Goal: Information Seeking & Learning: Find specific fact

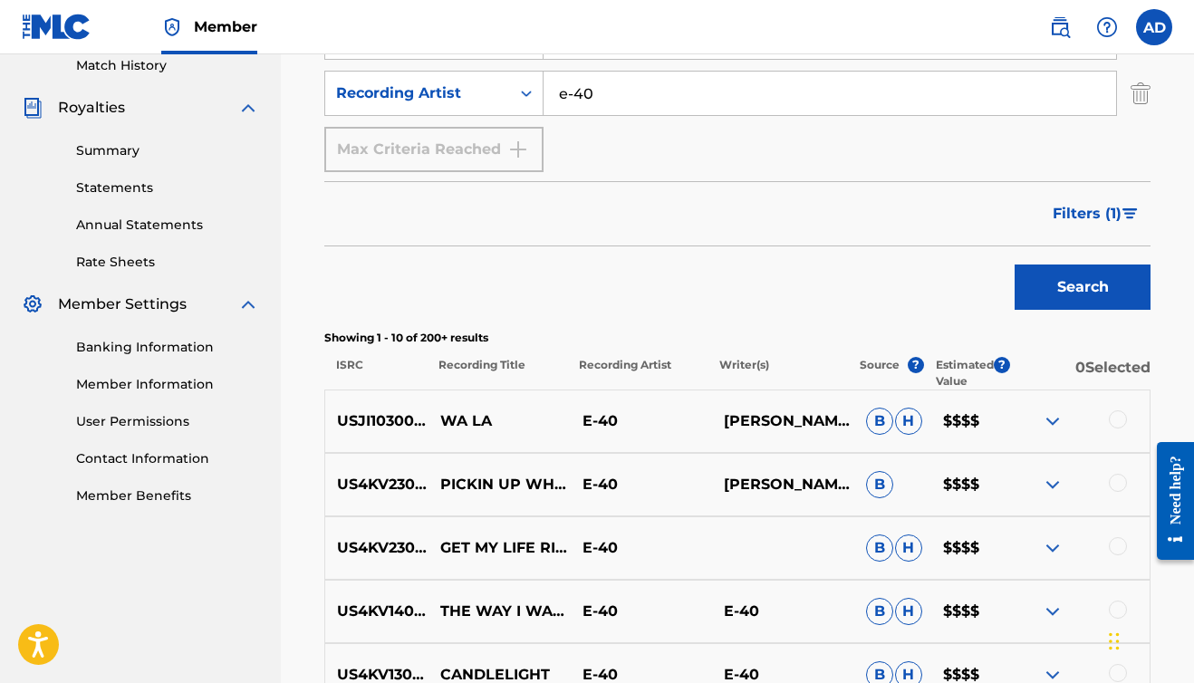
click at [1126, 209] on img "Search Form" at bounding box center [1130, 213] width 15 height 11
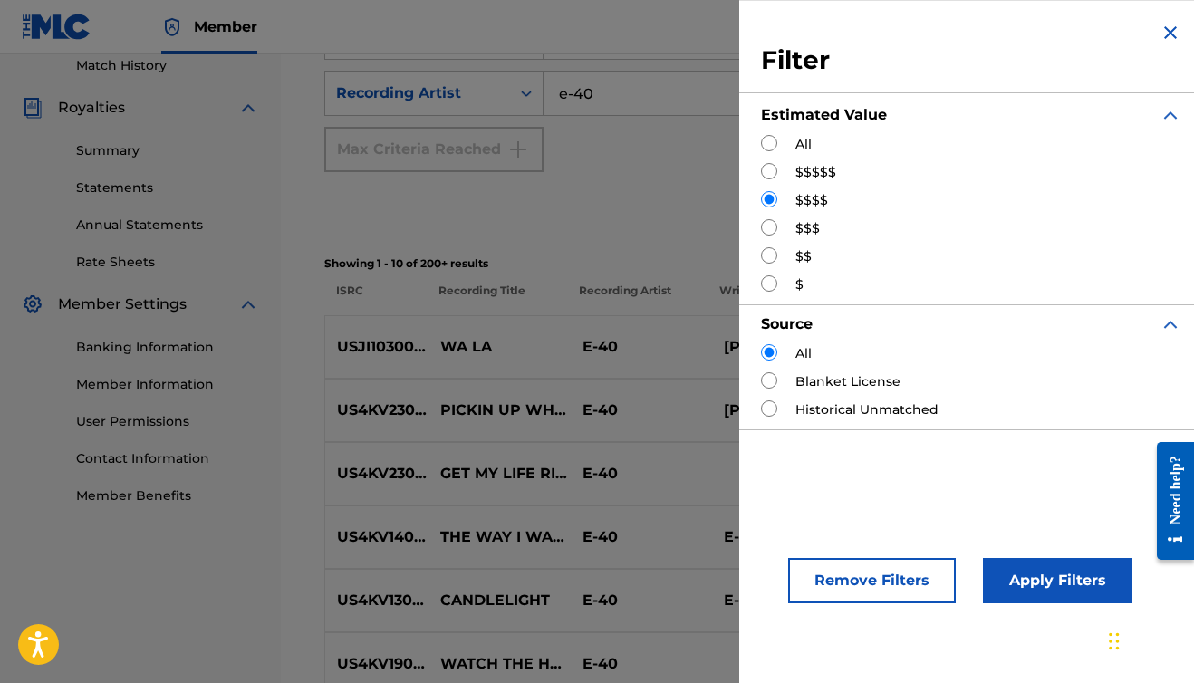
click at [818, 172] on label "$$$$$" at bounding box center [815, 172] width 41 height 19
click at [766, 173] on input "Search Form" at bounding box center [769, 171] width 16 height 16
radio input "true"
click at [1074, 573] on button "Apply Filters" at bounding box center [1057, 580] width 149 height 45
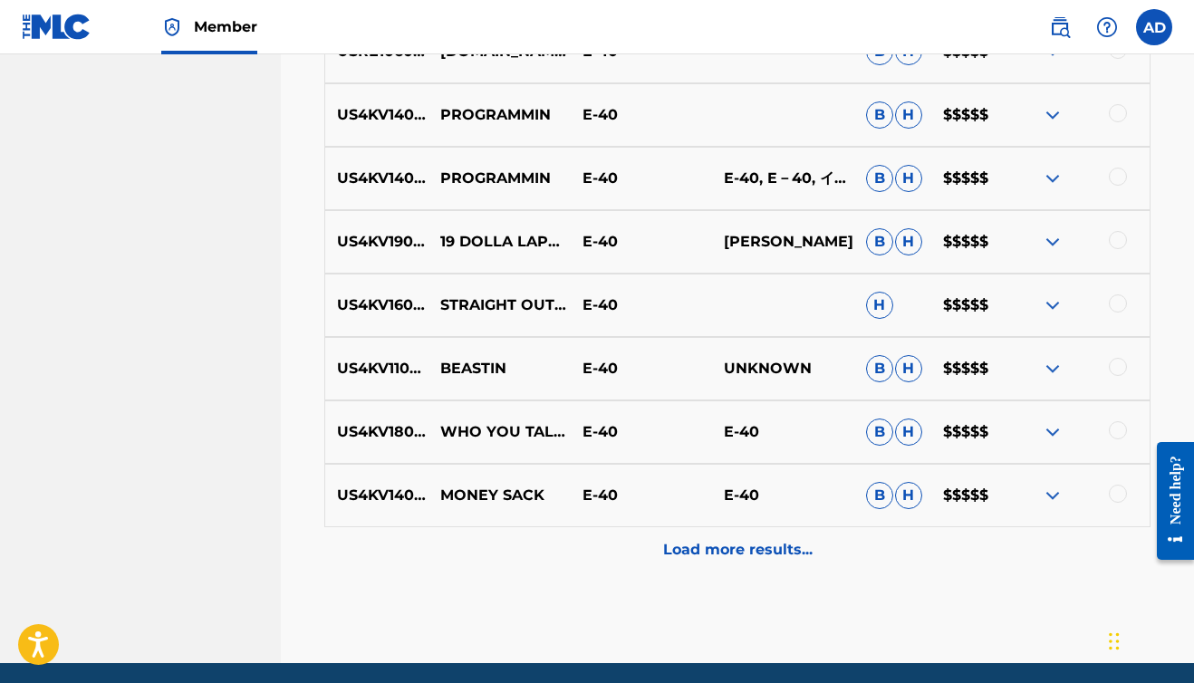
scroll to position [1013, 0]
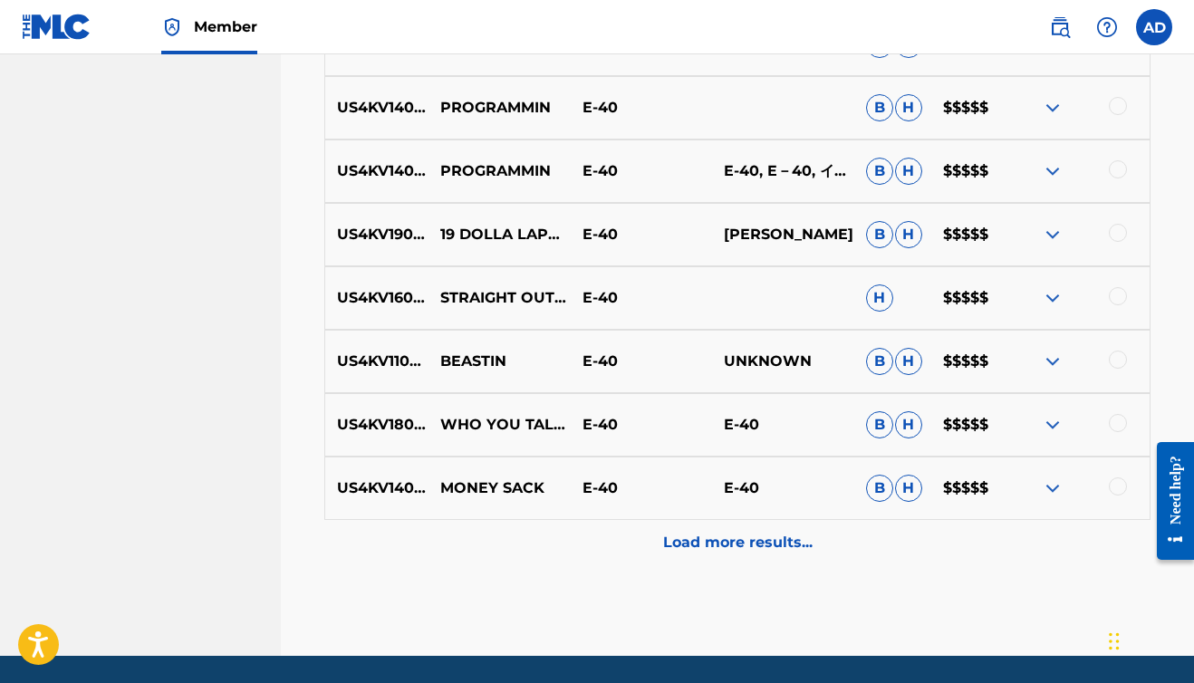
click at [1056, 298] on img at bounding box center [1053, 298] width 22 height 22
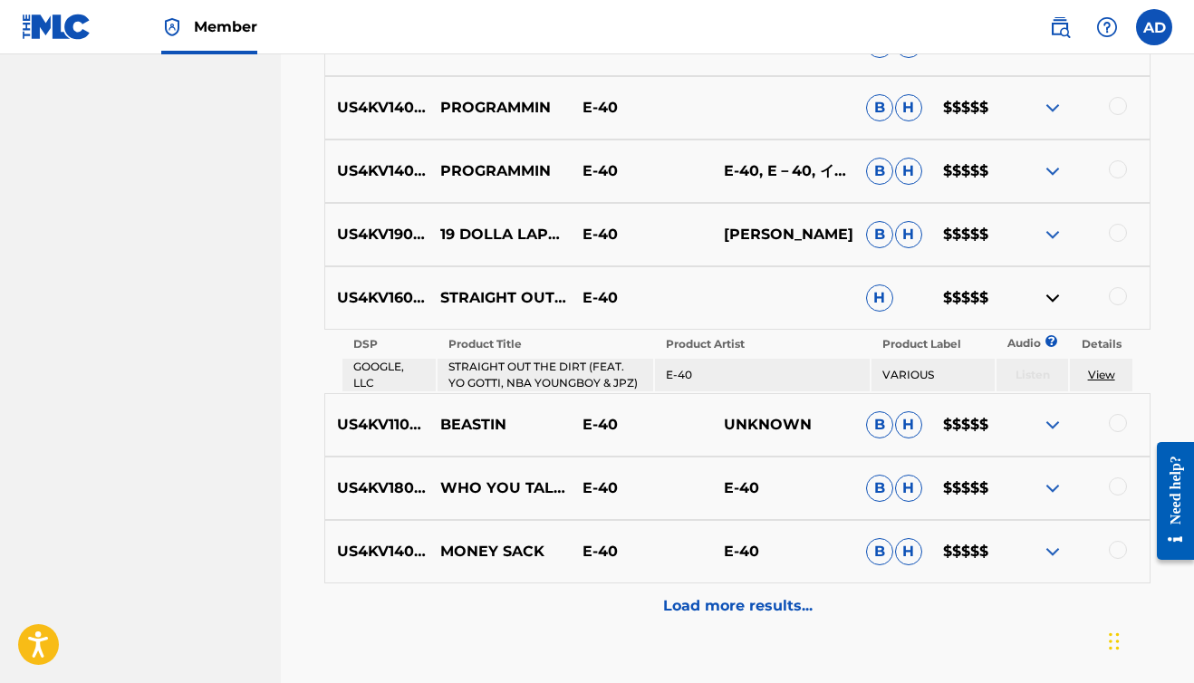
click at [1097, 374] on link "View" at bounding box center [1101, 375] width 27 height 14
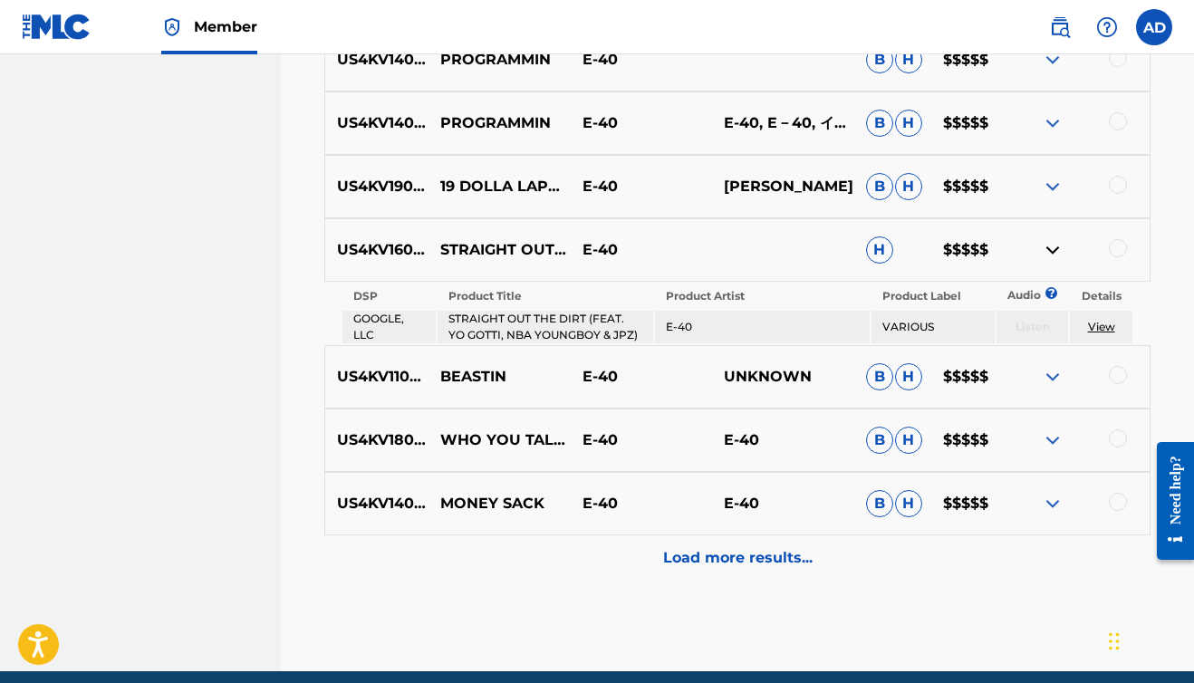
scroll to position [1065, 0]
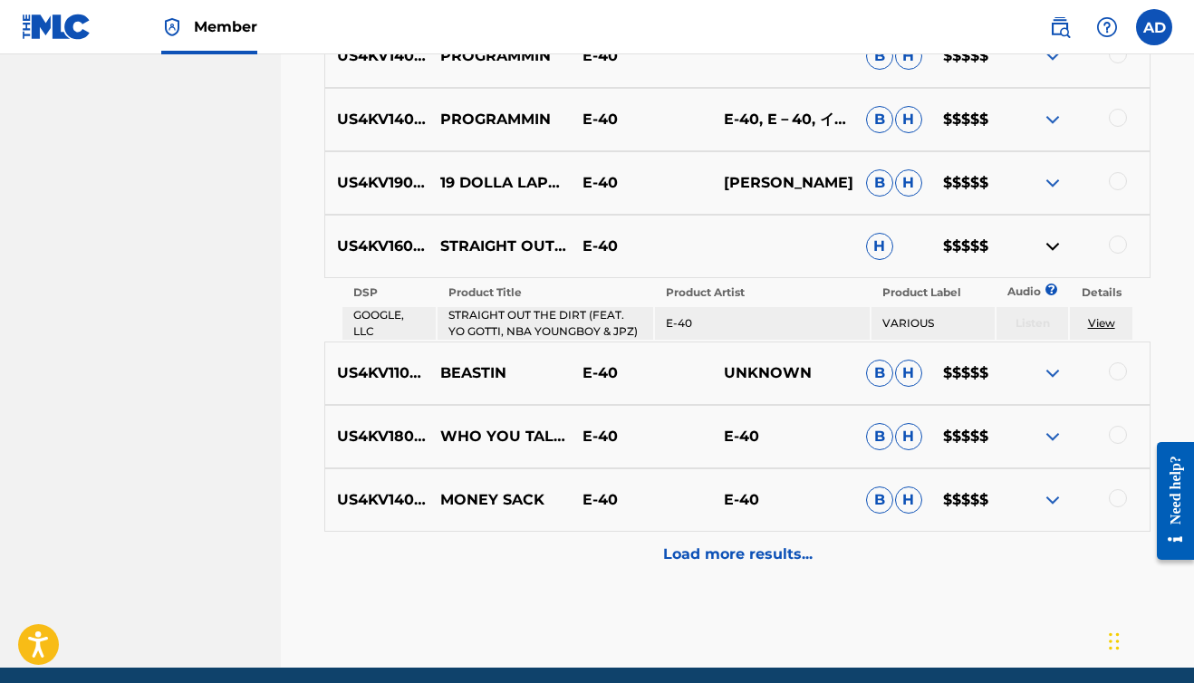
click at [681, 560] on p "Load more results..." at bounding box center [737, 555] width 149 height 22
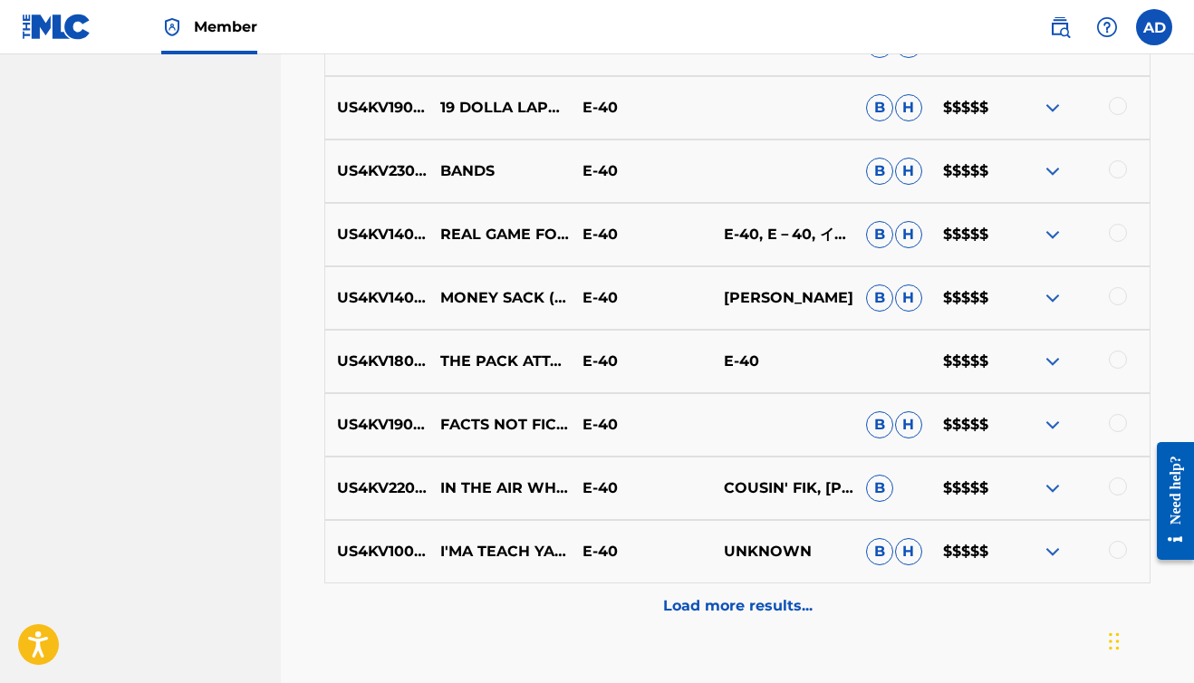
scroll to position [1584, 0]
click at [718, 609] on p "Load more results..." at bounding box center [737, 606] width 149 height 22
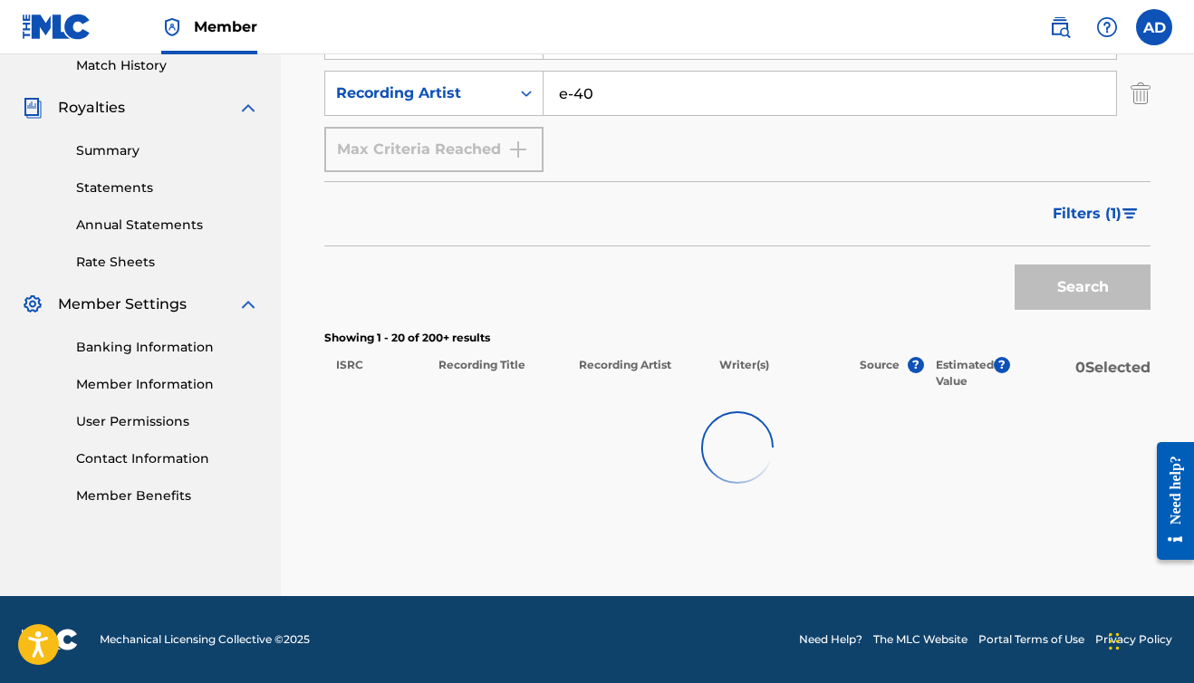
scroll to position [509, 0]
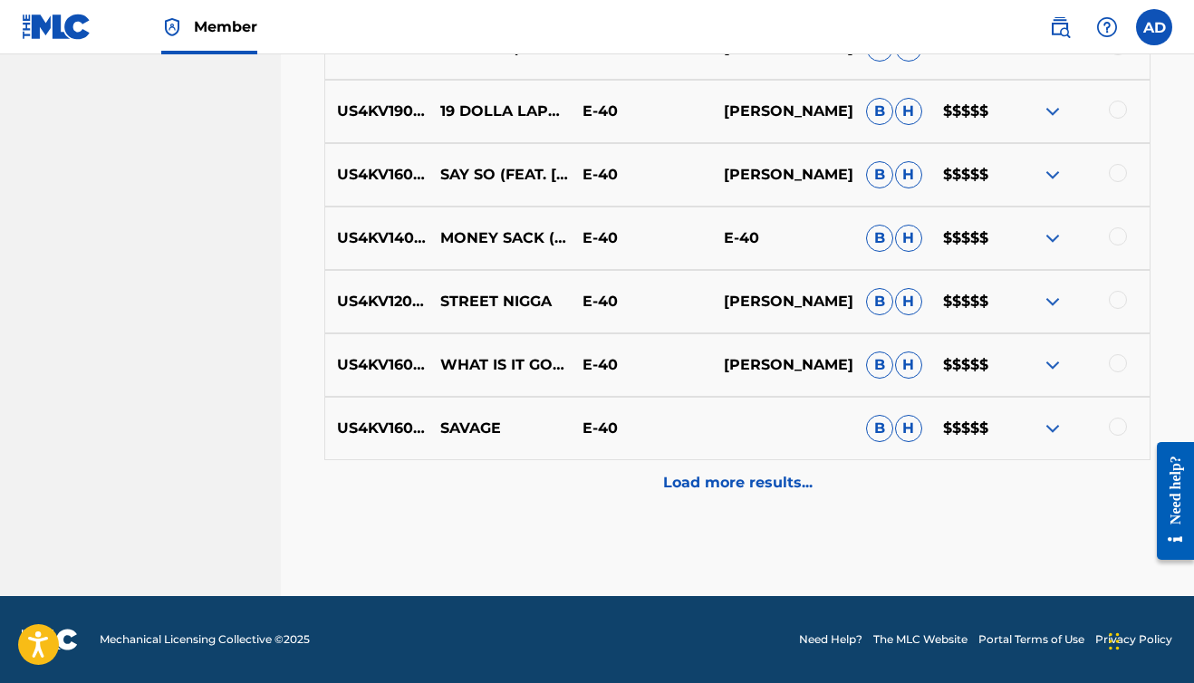
click at [732, 481] on p "Load more results..." at bounding box center [737, 483] width 149 height 22
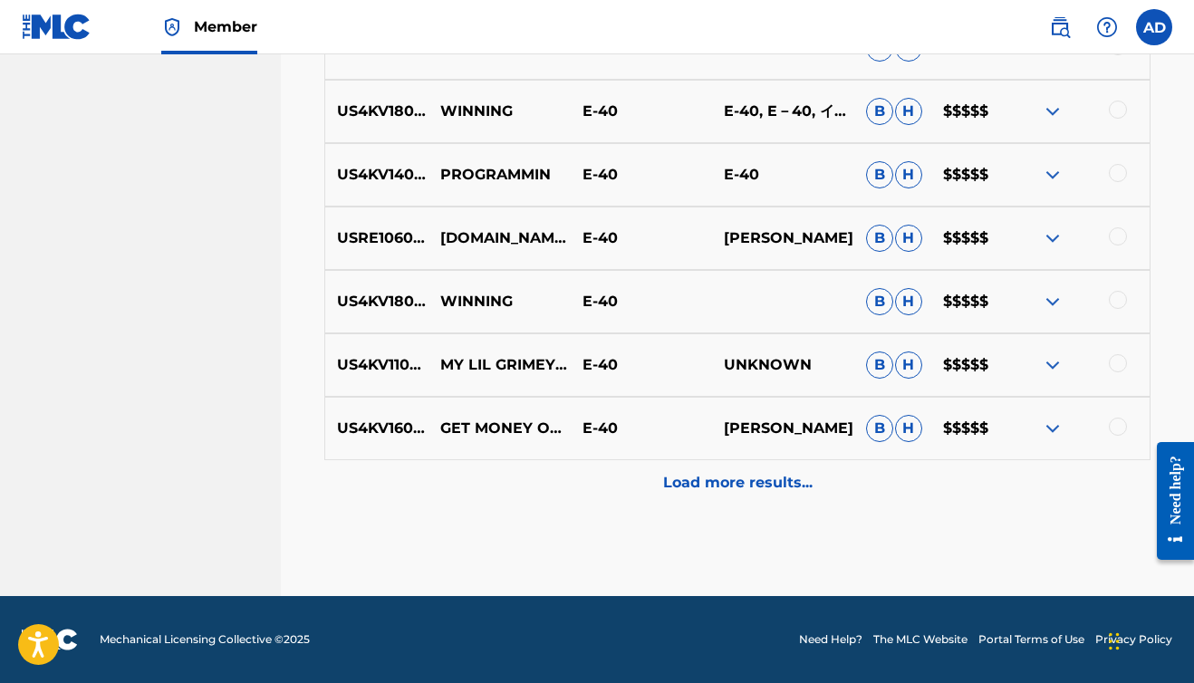
click at [733, 481] on p "Load more results..." at bounding box center [737, 483] width 149 height 22
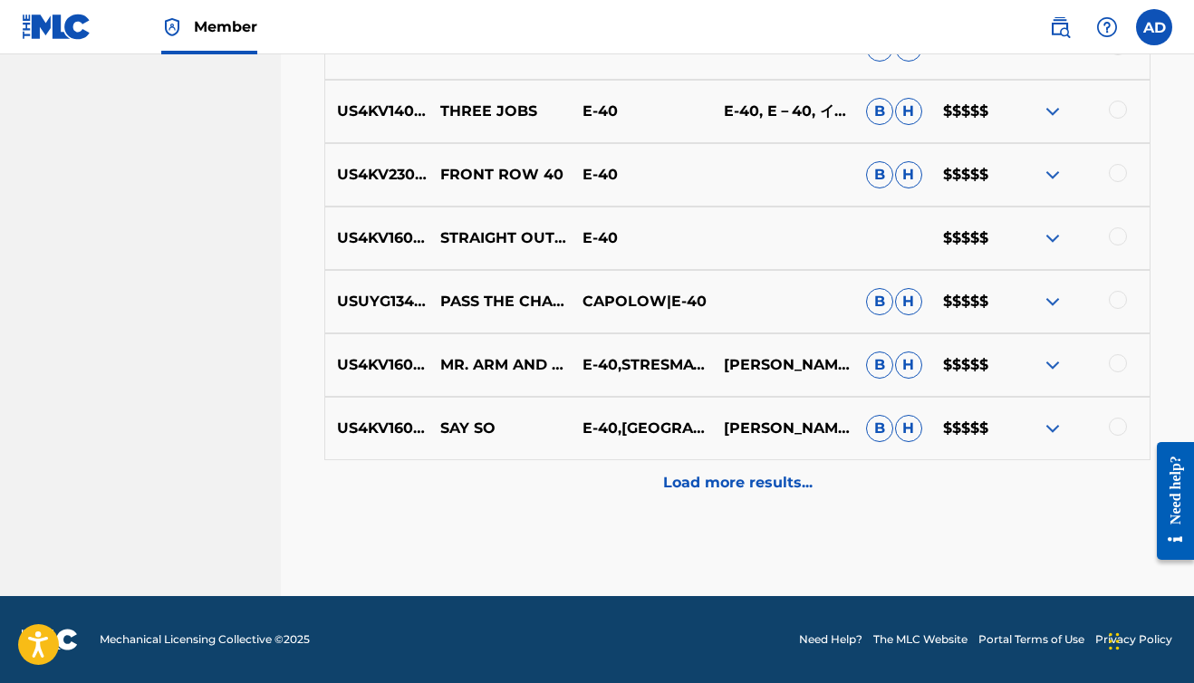
click at [733, 481] on p "Load more results..." at bounding box center [737, 483] width 149 height 22
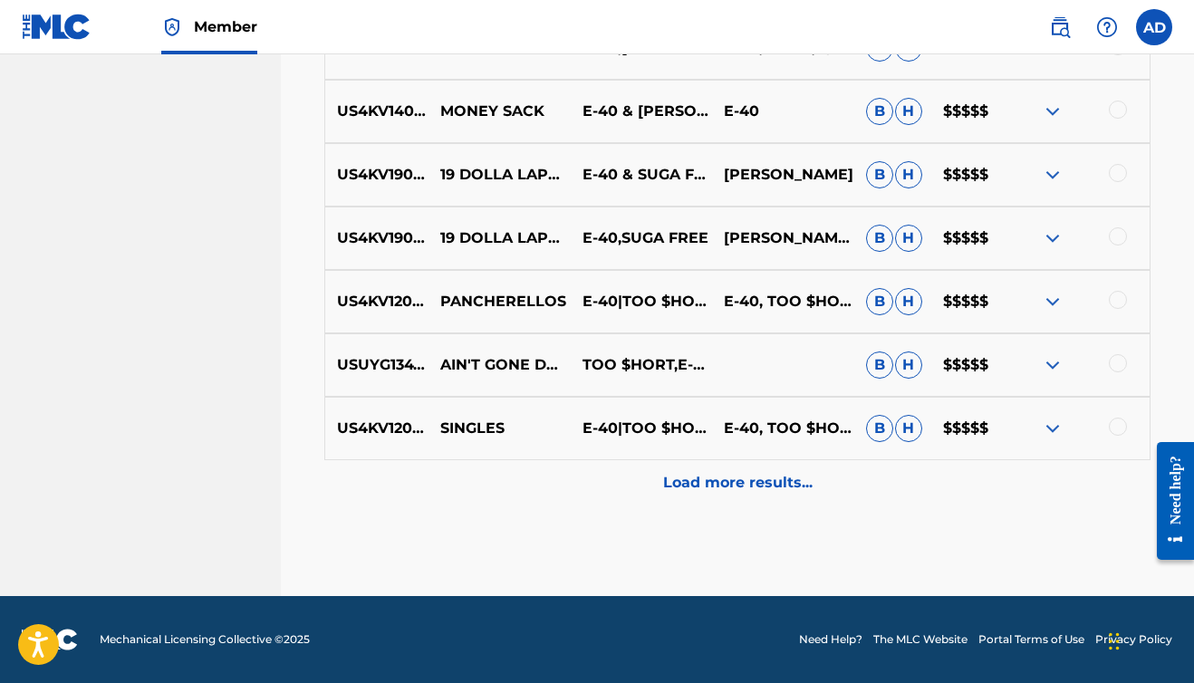
click at [733, 481] on p "Load more results..." at bounding box center [737, 483] width 149 height 22
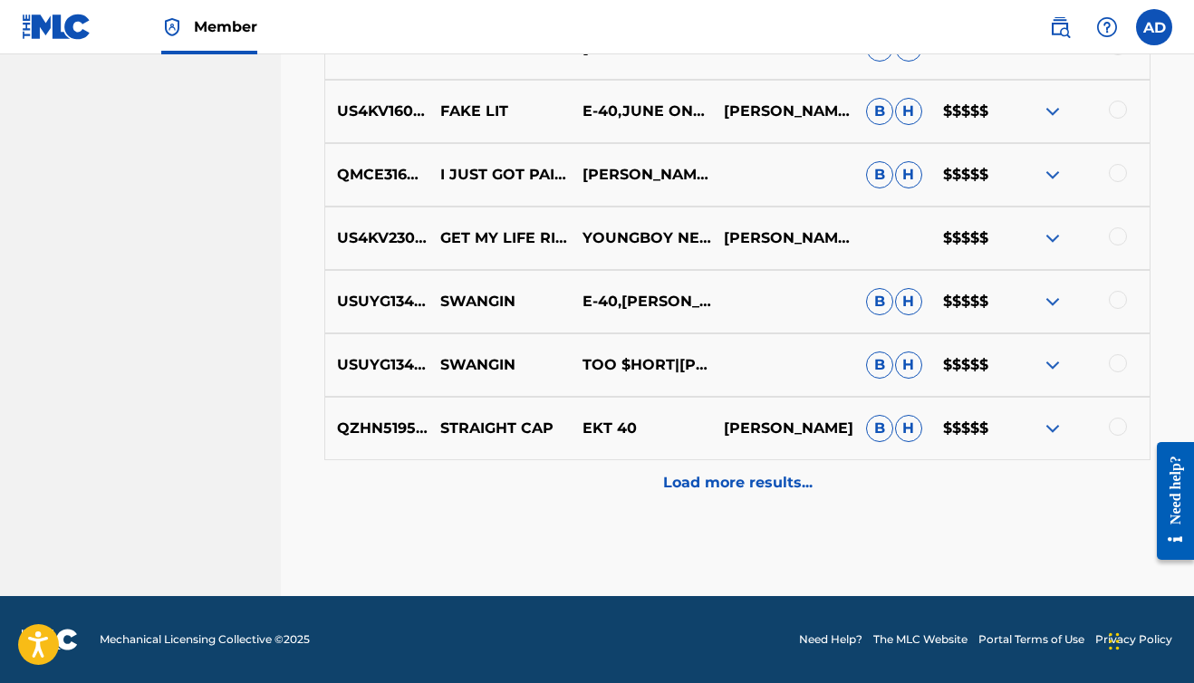
scroll to position [4878, 0]
click at [720, 498] on div "Load more results..." at bounding box center [737, 482] width 826 height 45
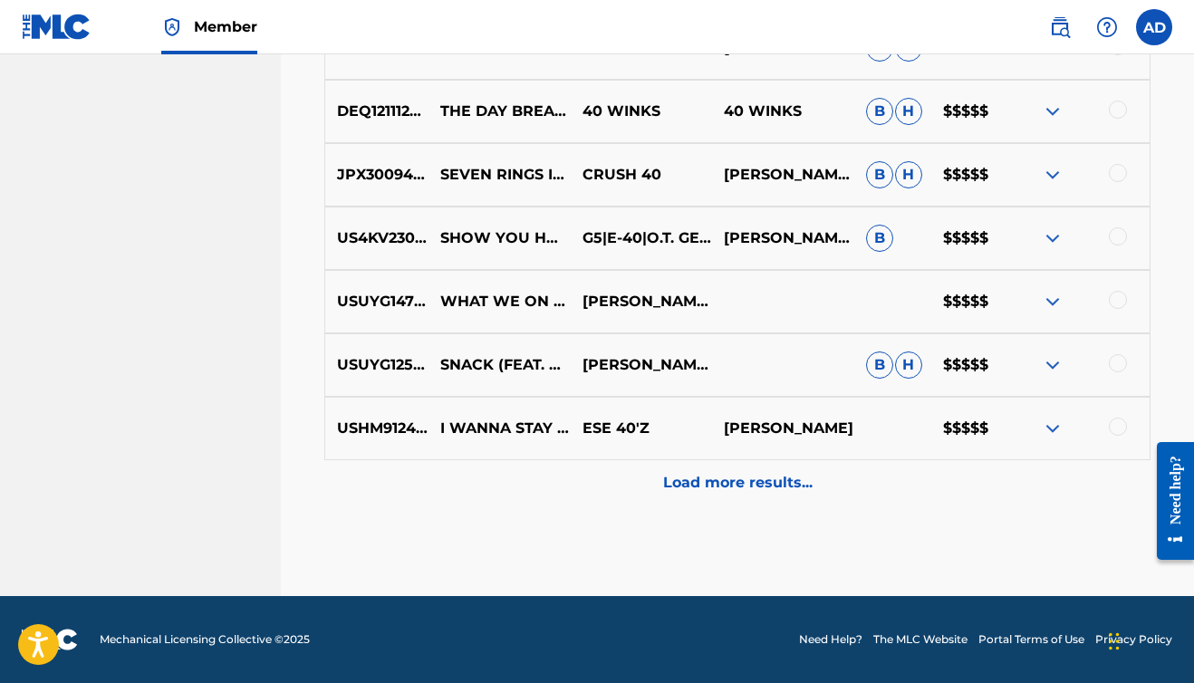
scroll to position [5512, 0]
click at [766, 478] on p "Load more results..." at bounding box center [737, 483] width 149 height 22
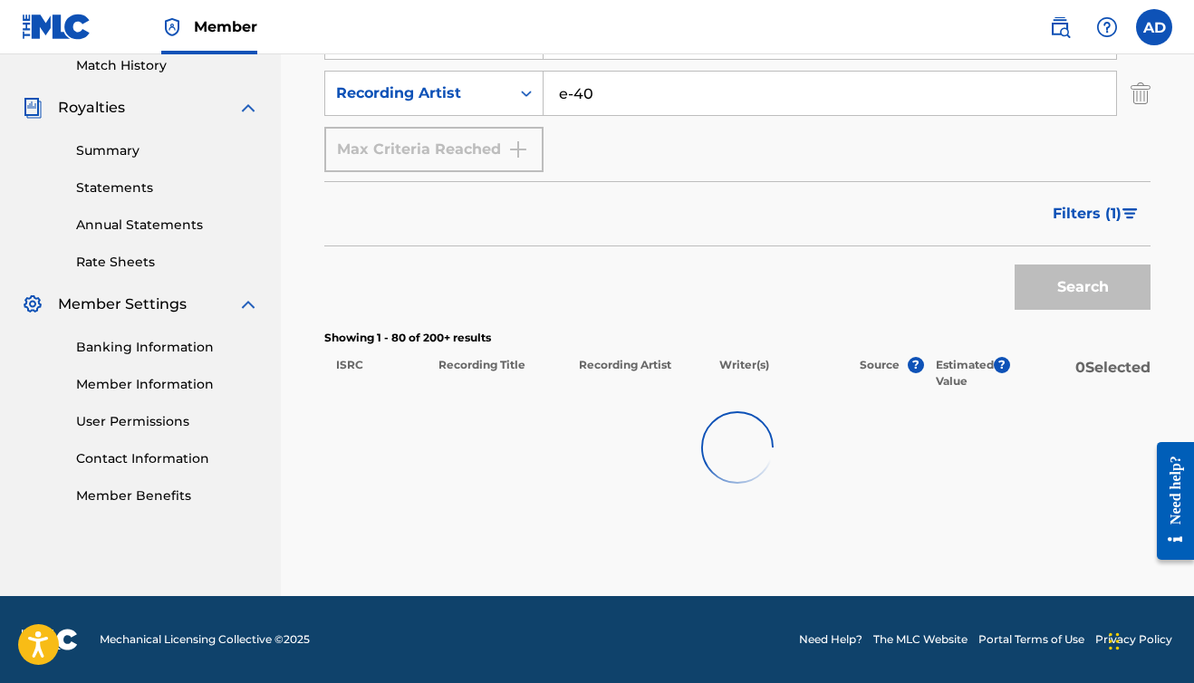
scroll to position [509, 0]
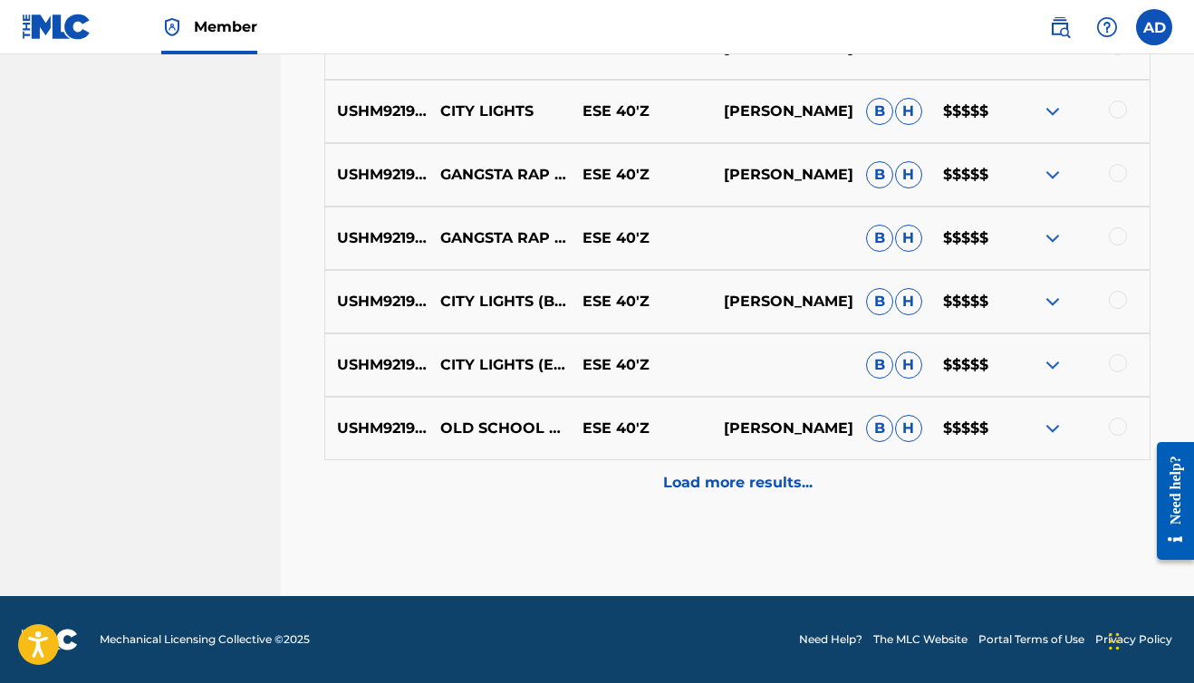
click at [766, 486] on p "Load more results..." at bounding box center [737, 483] width 149 height 22
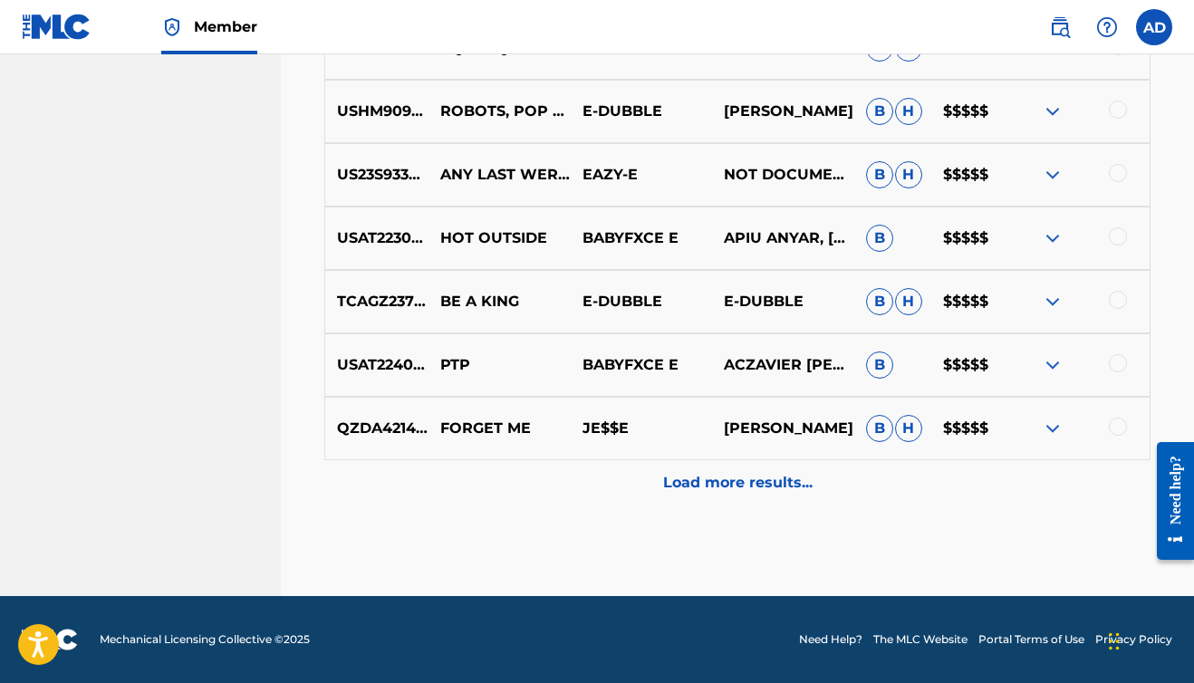
click at [766, 486] on p "Load more results..." at bounding box center [737, 483] width 149 height 22
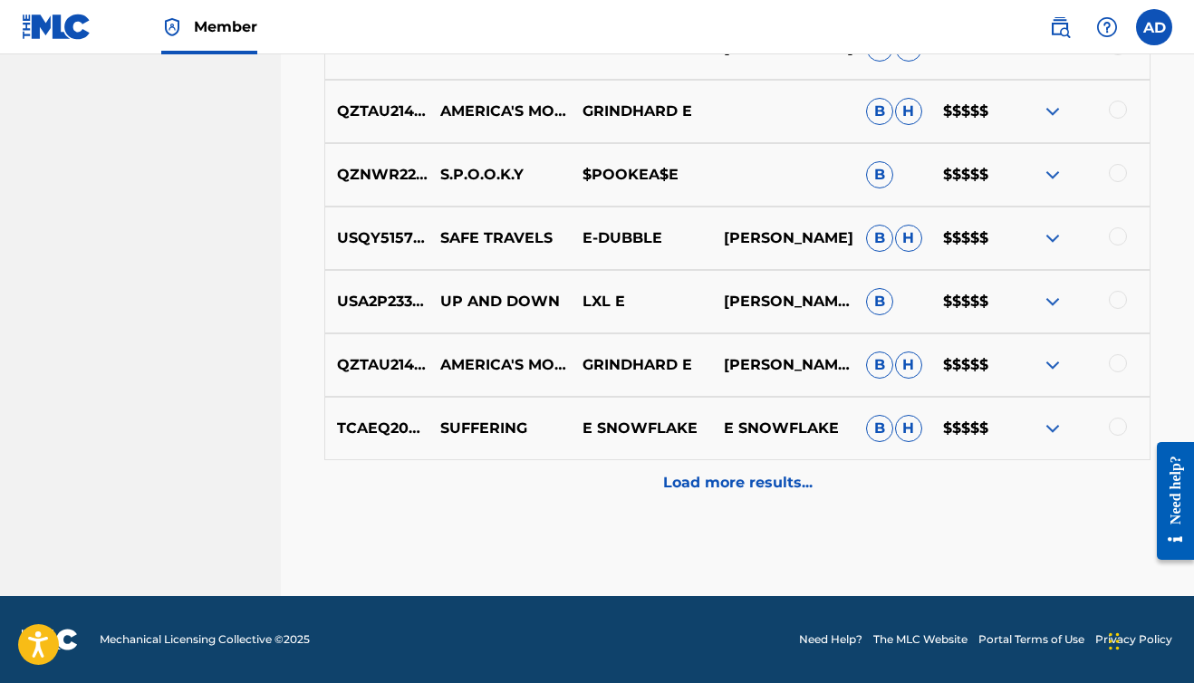
click at [766, 487] on p "Load more results..." at bounding box center [737, 483] width 149 height 22
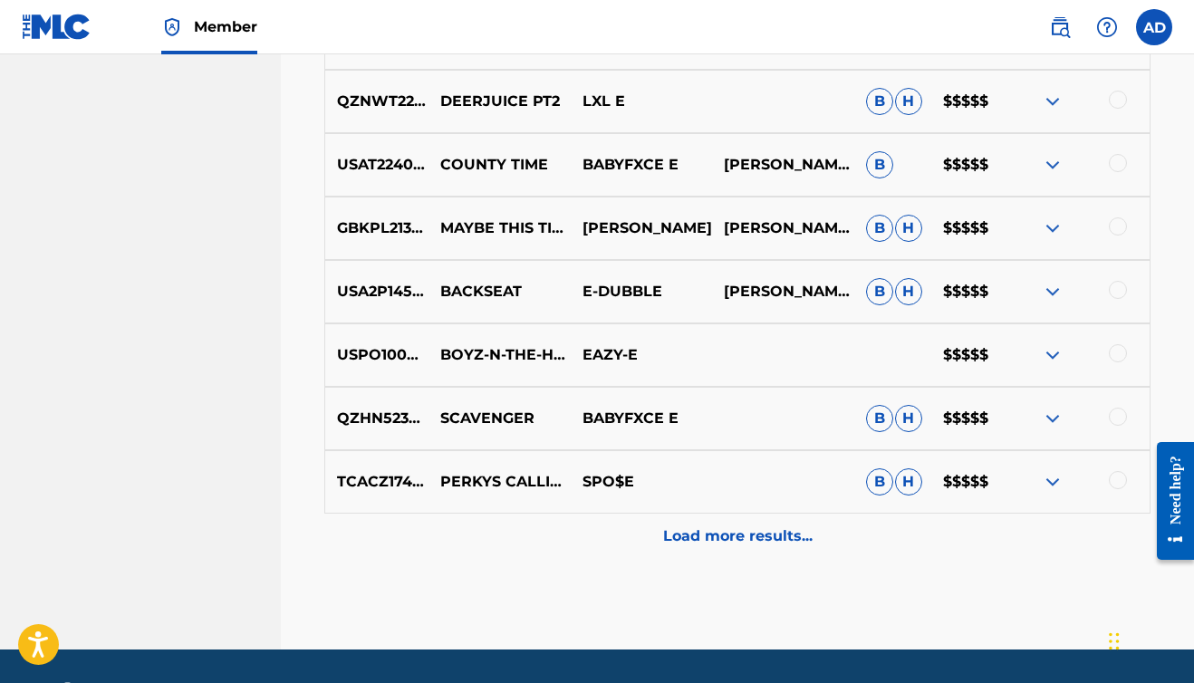
scroll to position [7999, 0]
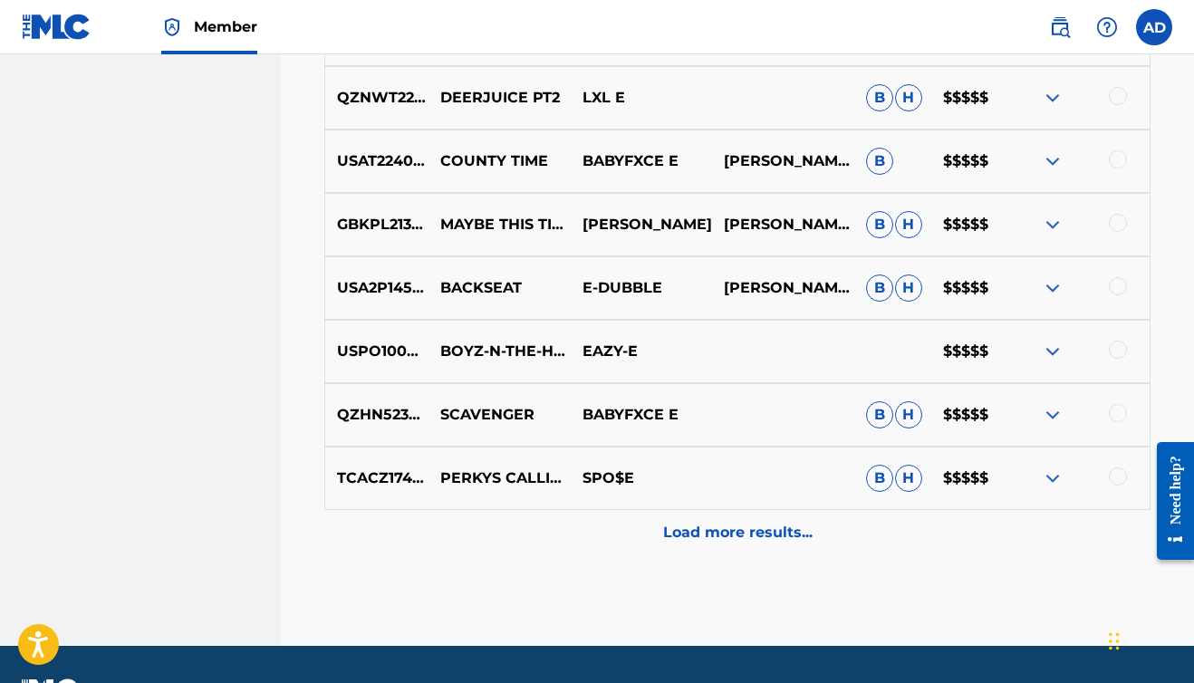
click at [753, 533] on p "Load more results..." at bounding box center [737, 533] width 149 height 22
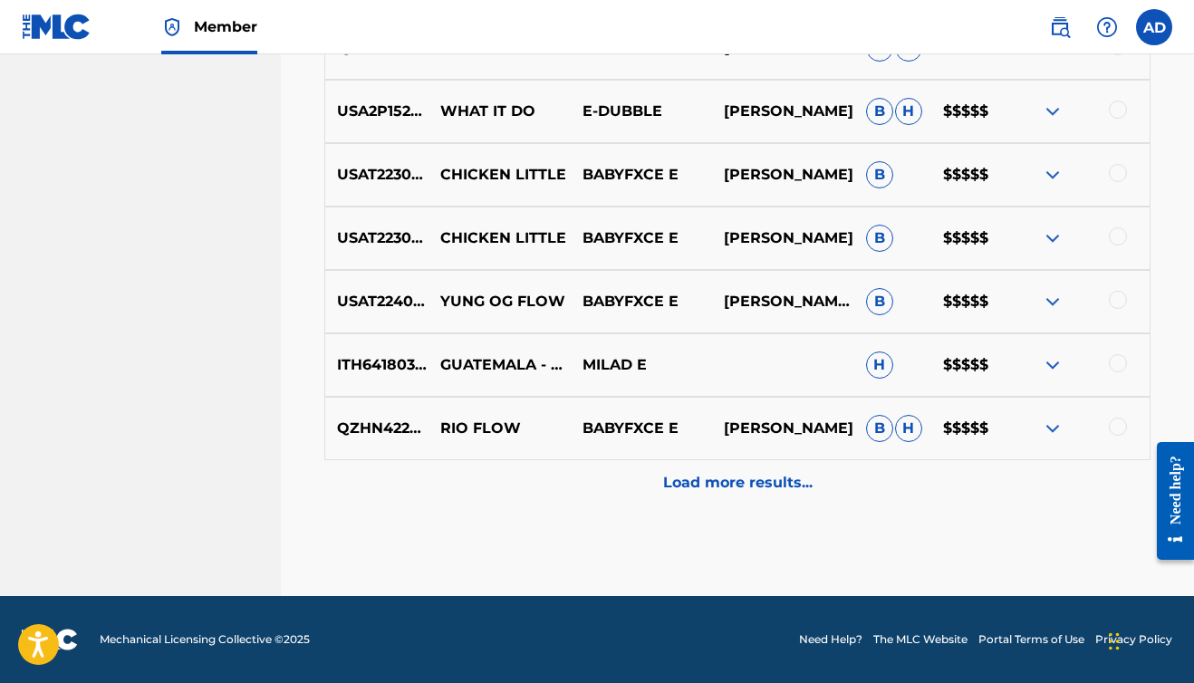
scroll to position [8683, 0]
click at [736, 484] on p "Load more results..." at bounding box center [737, 483] width 149 height 22
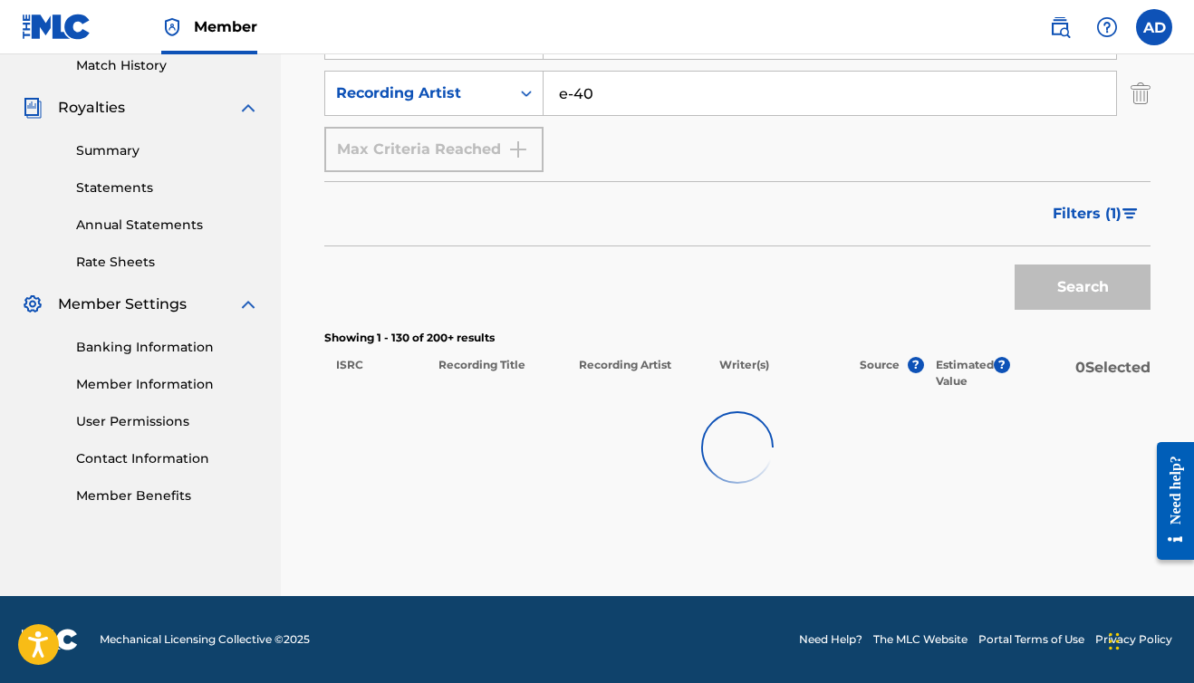
scroll to position [509, 0]
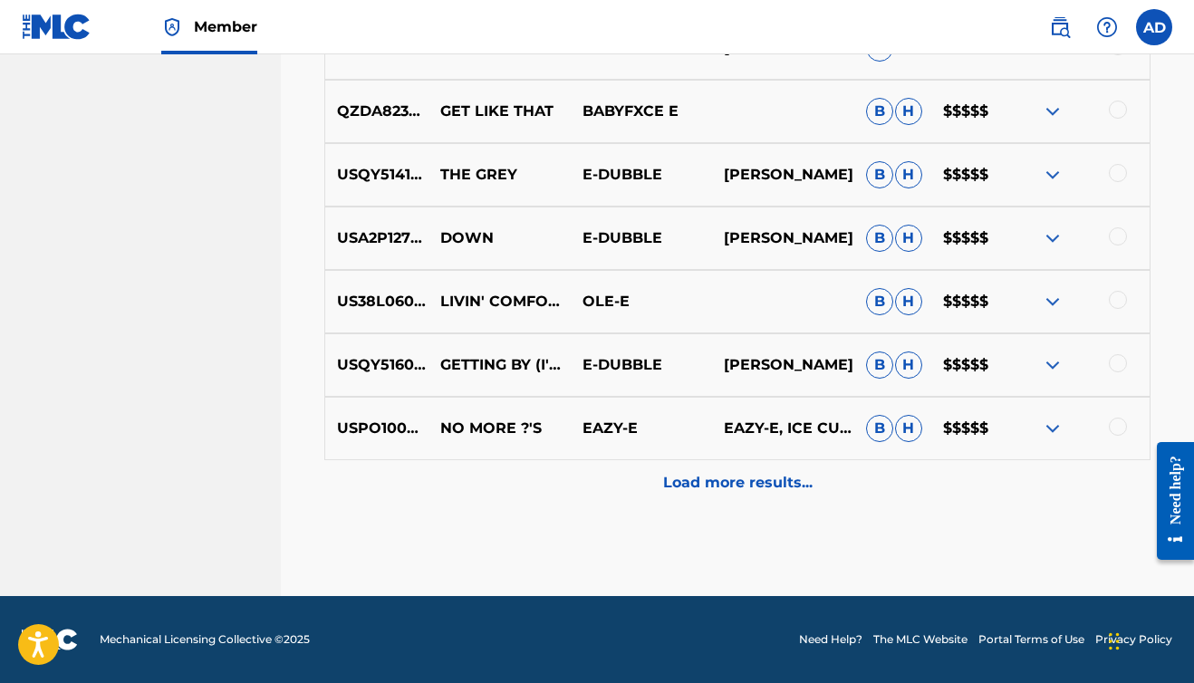
click at [736, 484] on p "Load more results..." at bounding box center [737, 483] width 149 height 22
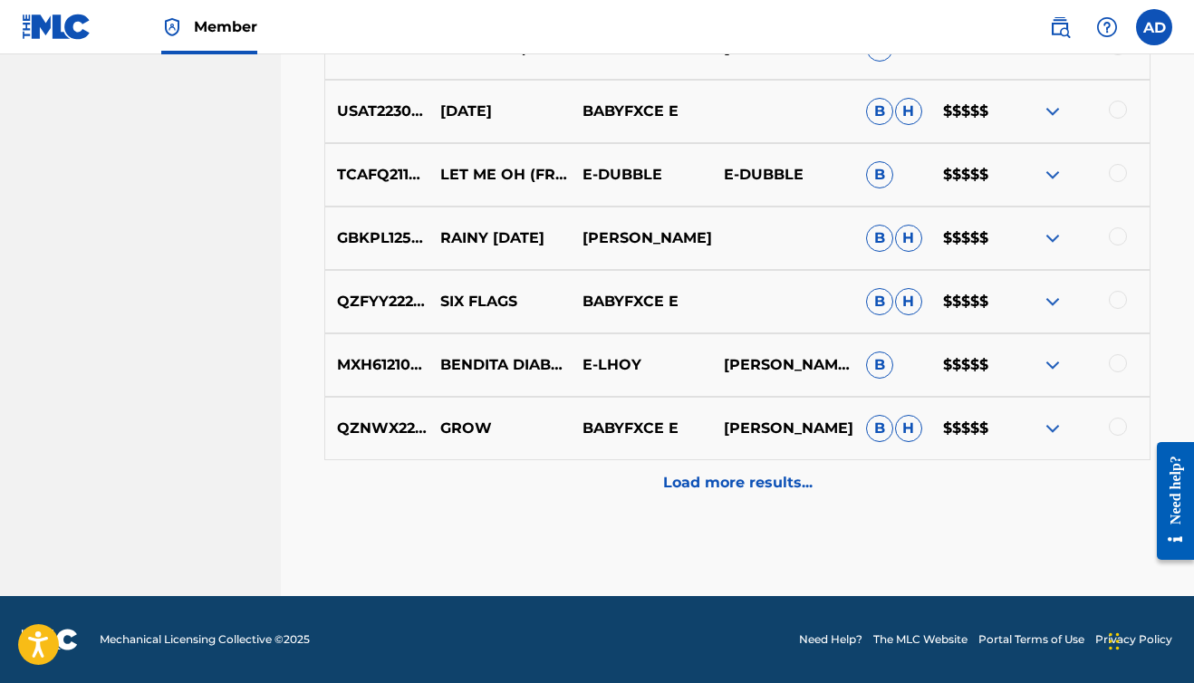
scroll to position [9951, 0]
click at [735, 486] on p "Load more results..." at bounding box center [737, 483] width 149 height 22
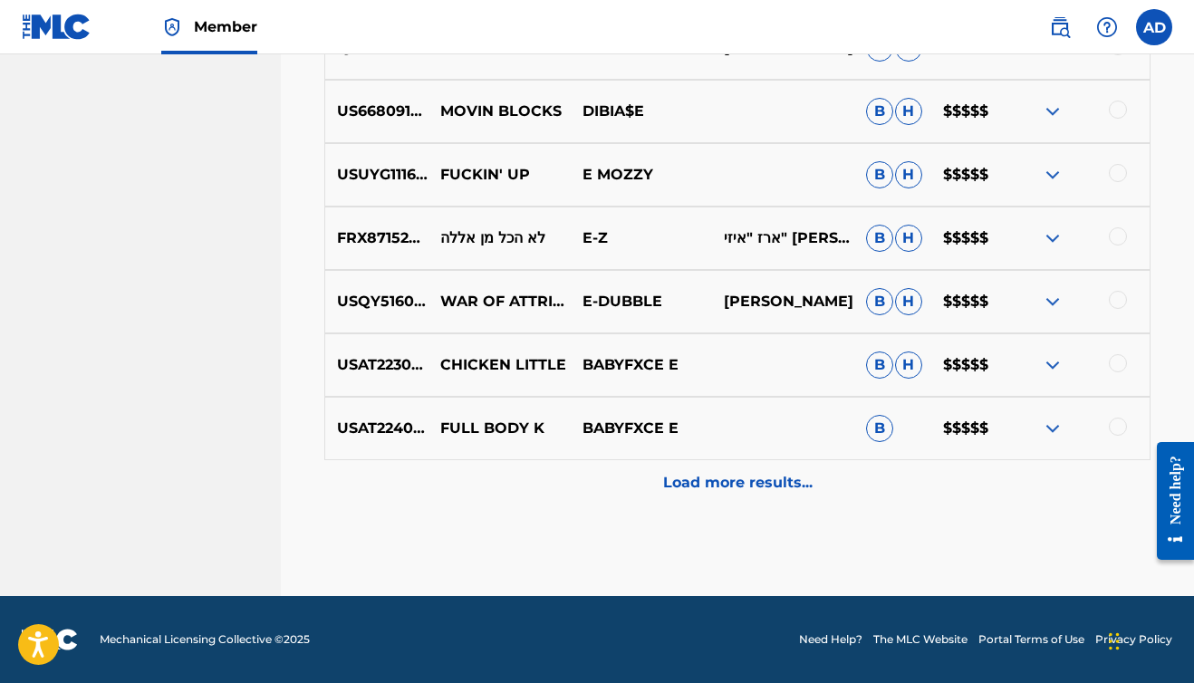
scroll to position [10585, 0]
click at [724, 479] on p "Load more results..." at bounding box center [737, 483] width 149 height 22
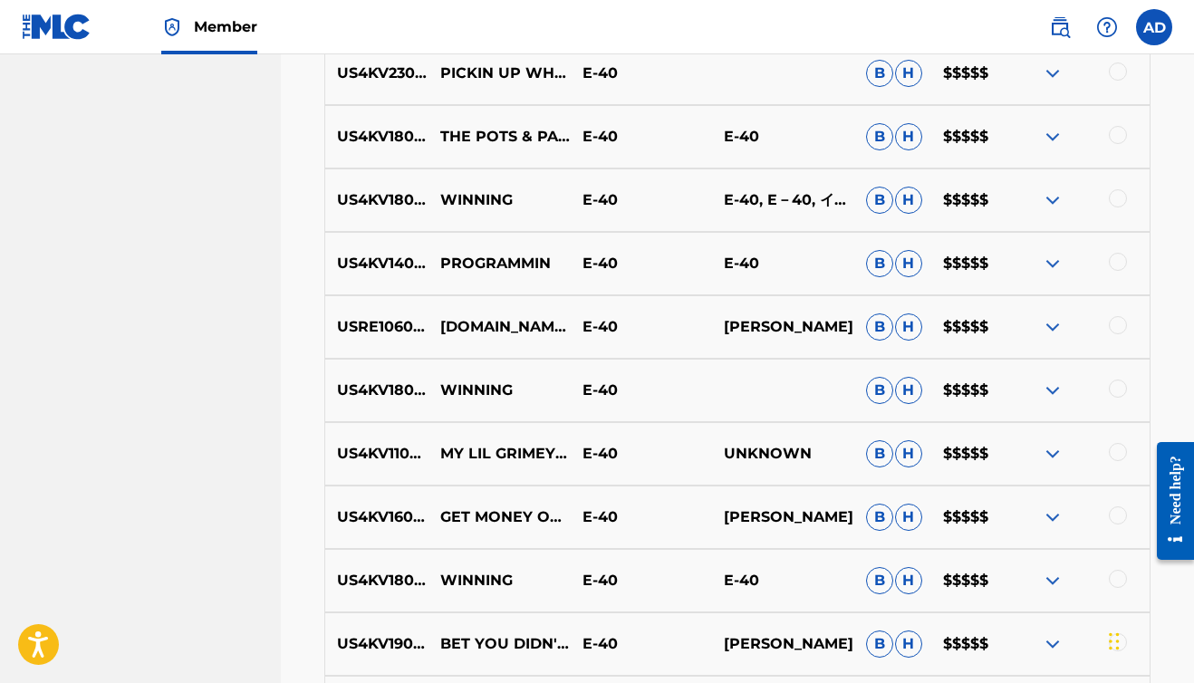
scroll to position [2888, 0]
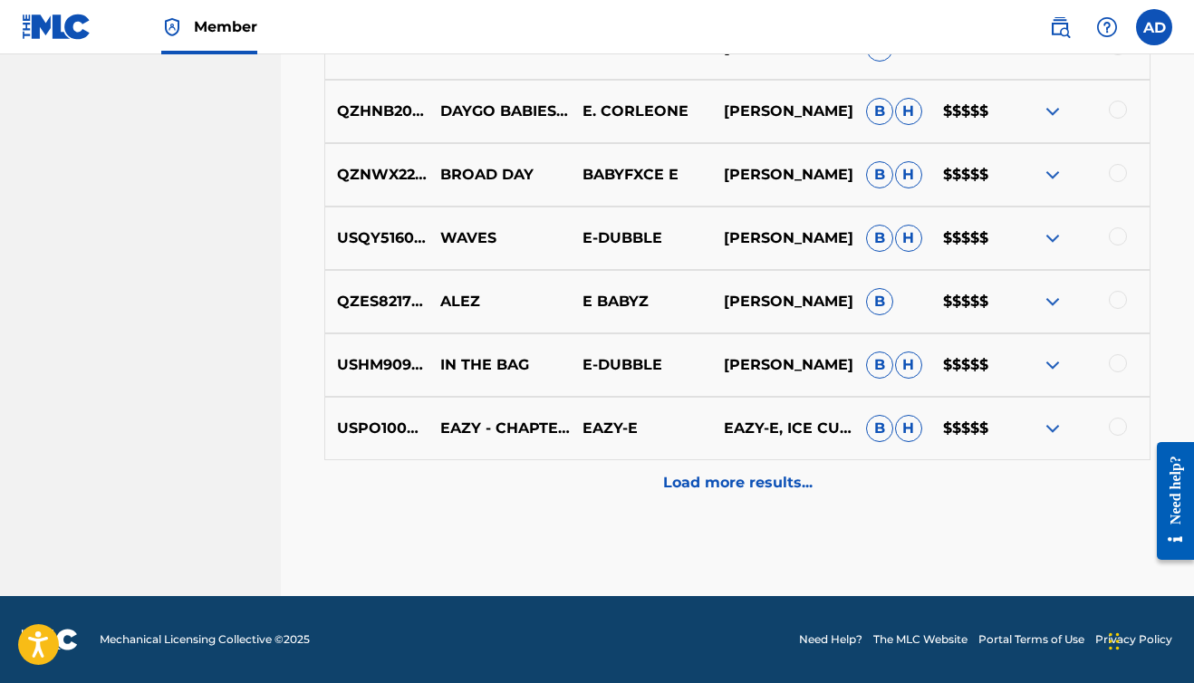
click at [721, 486] on p "Load more results..." at bounding box center [737, 483] width 149 height 22
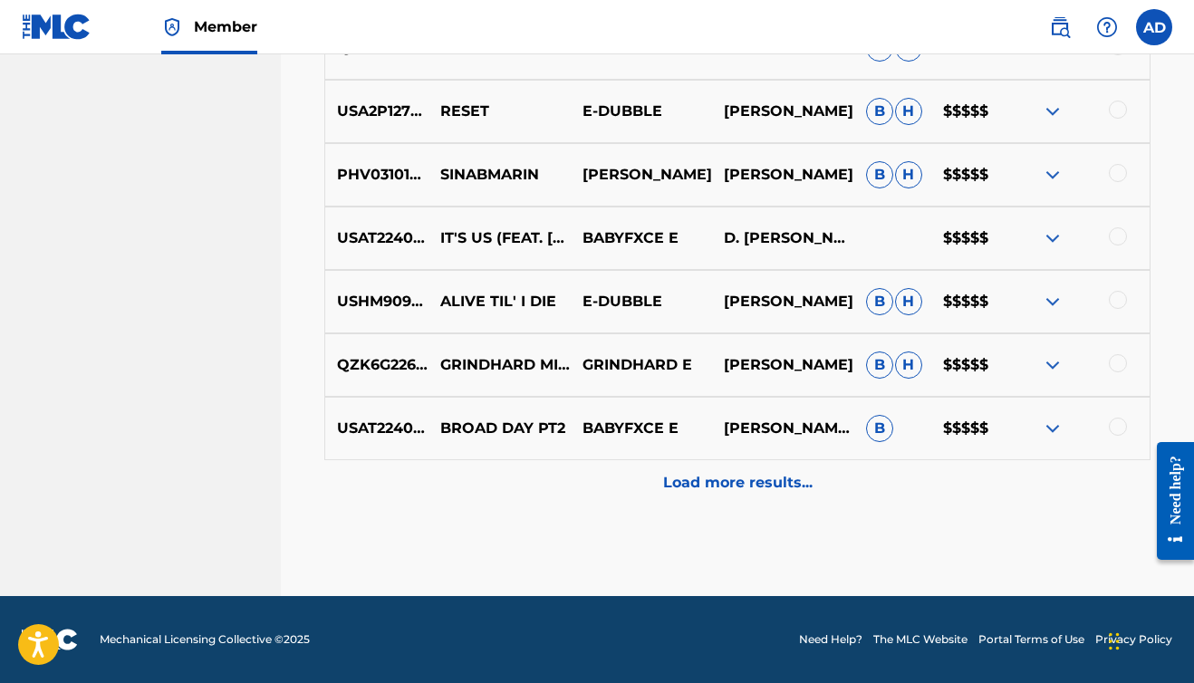
scroll to position [11854, 0]
click at [713, 487] on p "Load more results..." at bounding box center [737, 483] width 149 height 22
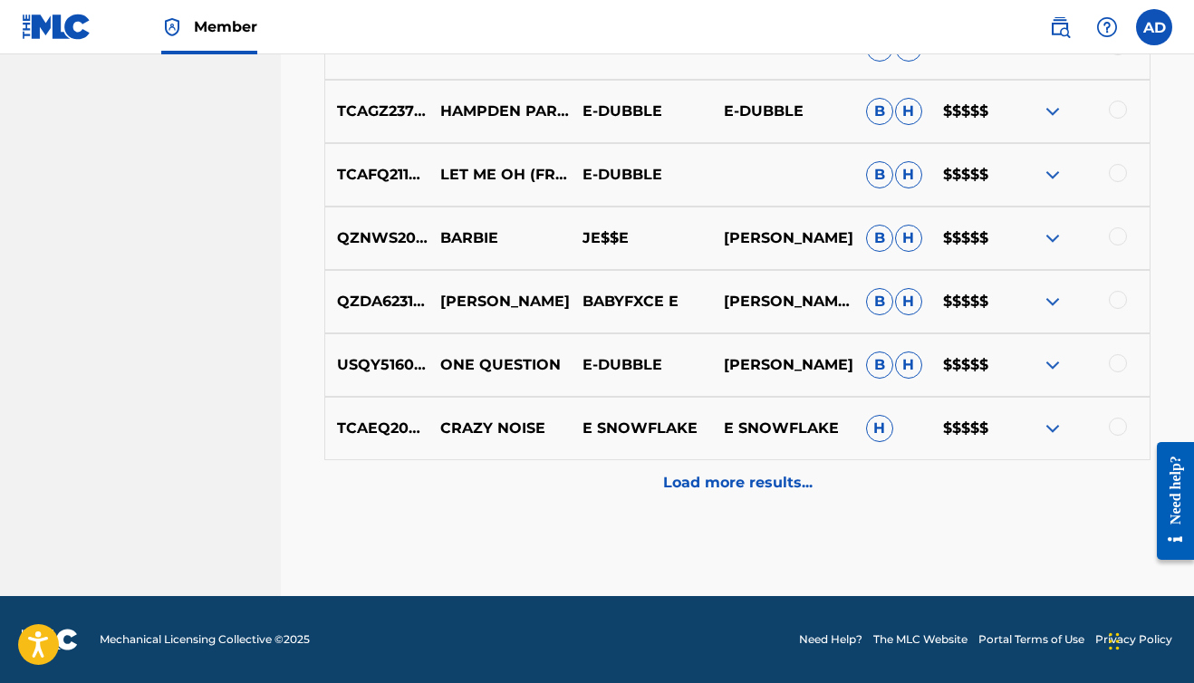
click at [713, 487] on p "Load more results..." at bounding box center [737, 483] width 149 height 22
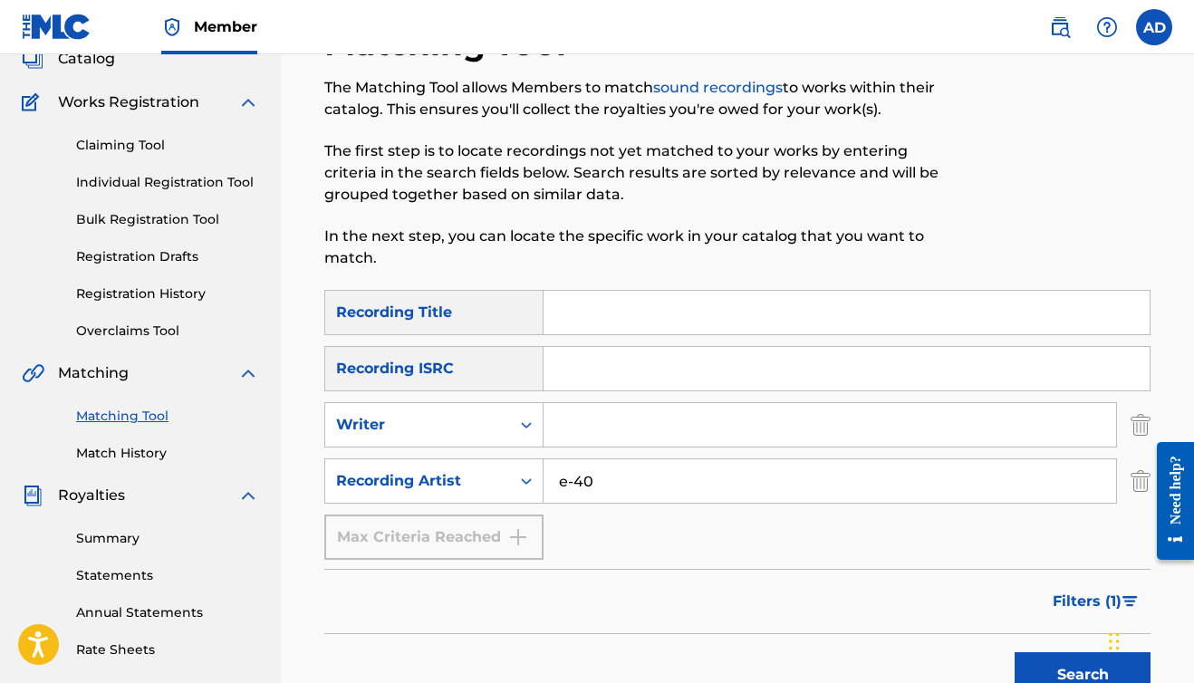
scroll to position [129, 0]
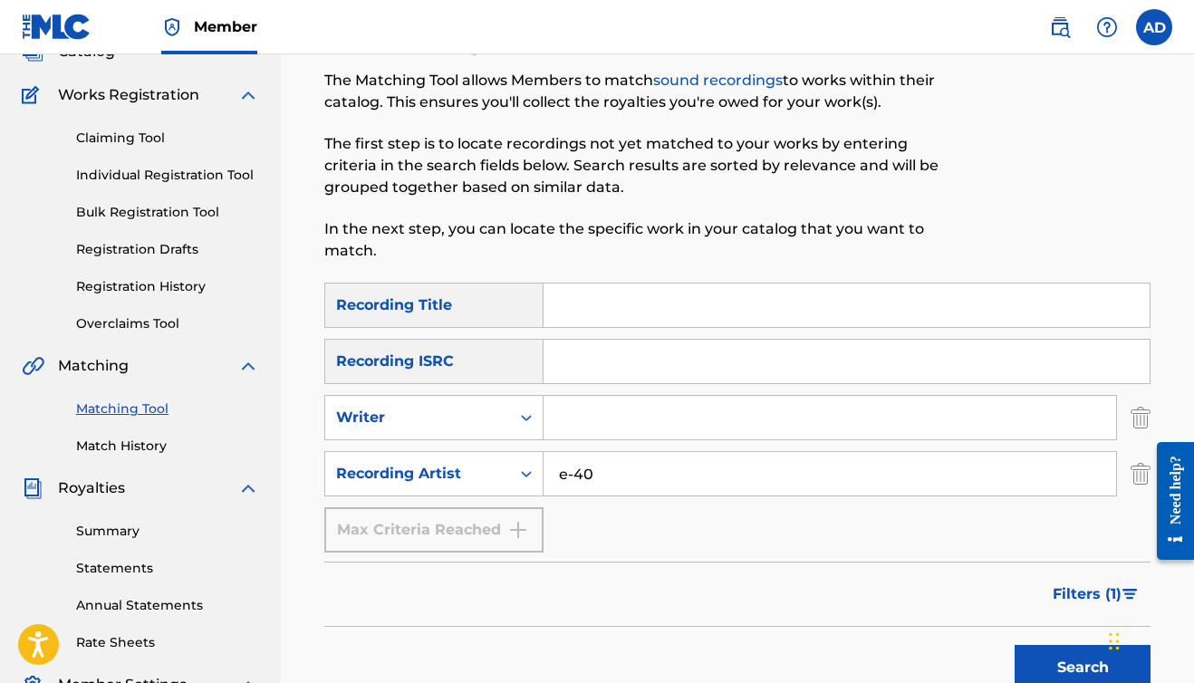
click at [611, 481] on input "e-40" at bounding box center [830, 473] width 573 height 43
type input "e"
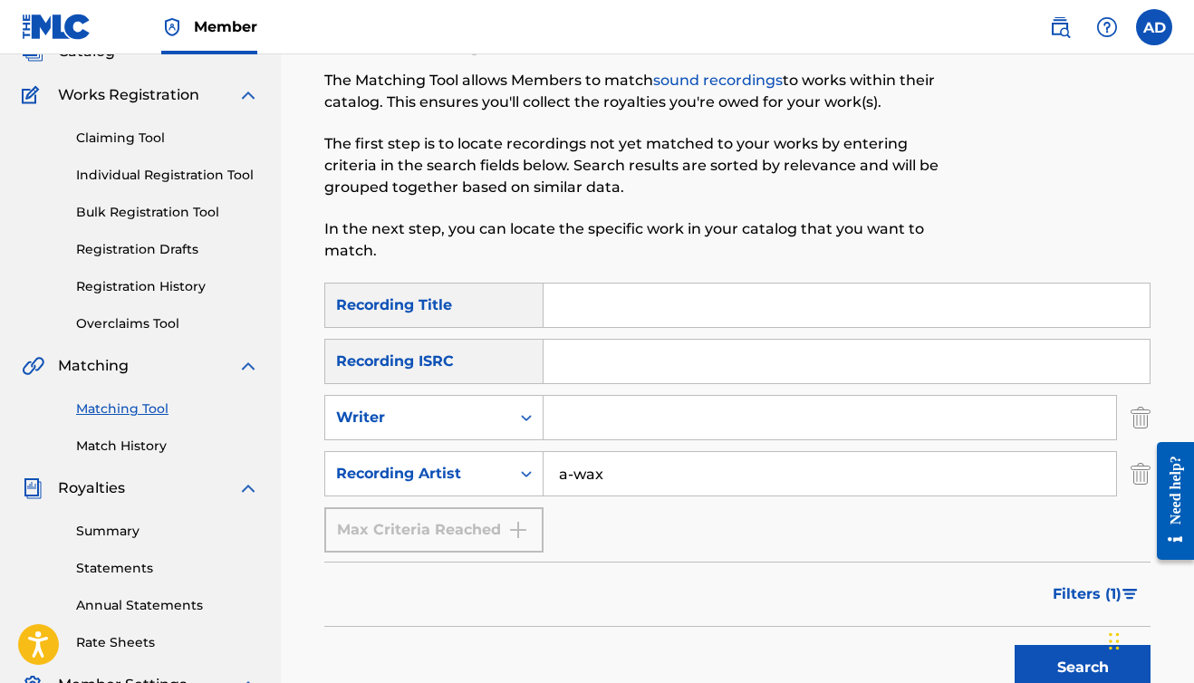
type input "a-wax"
click at [1083, 668] on button "Search" at bounding box center [1083, 667] width 136 height 45
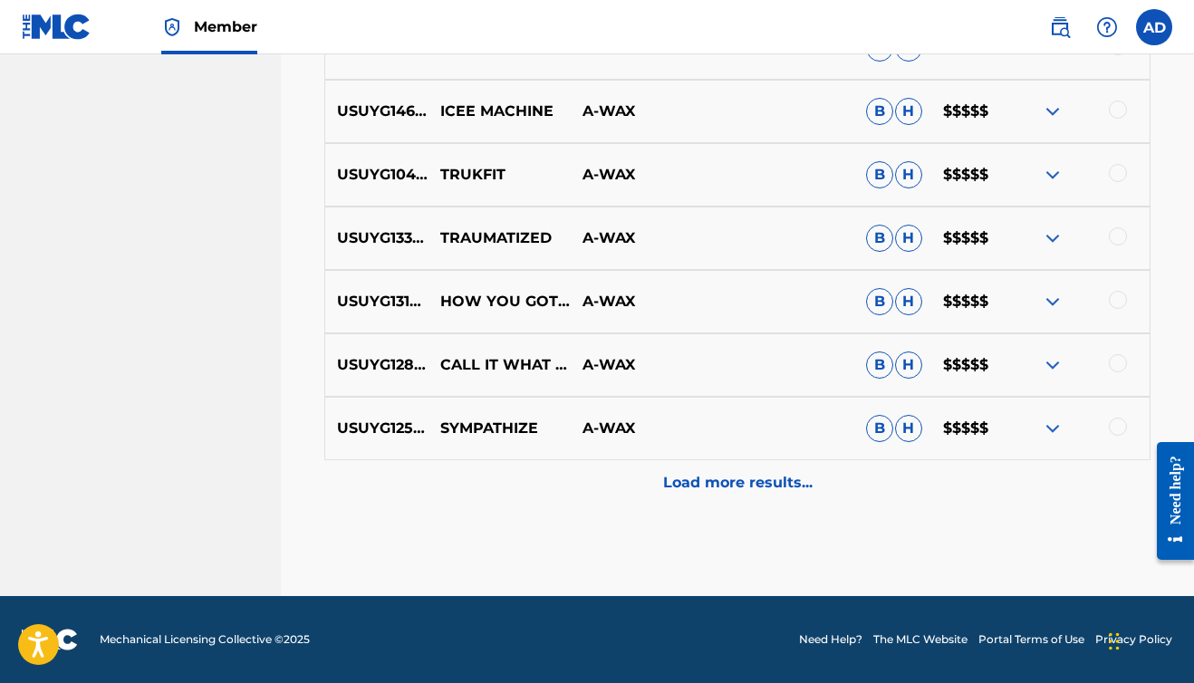
scroll to position [1073, 0]
click at [689, 489] on p "Load more results..." at bounding box center [737, 483] width 149 height 22
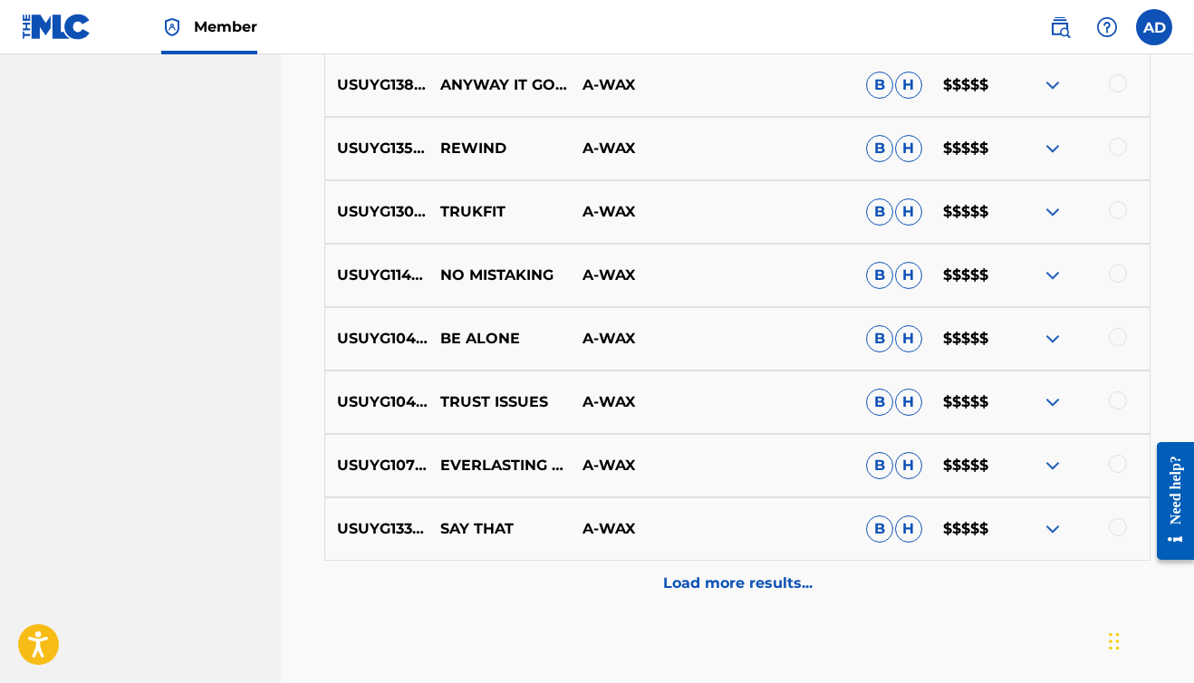
scroll to position [2255, 0]
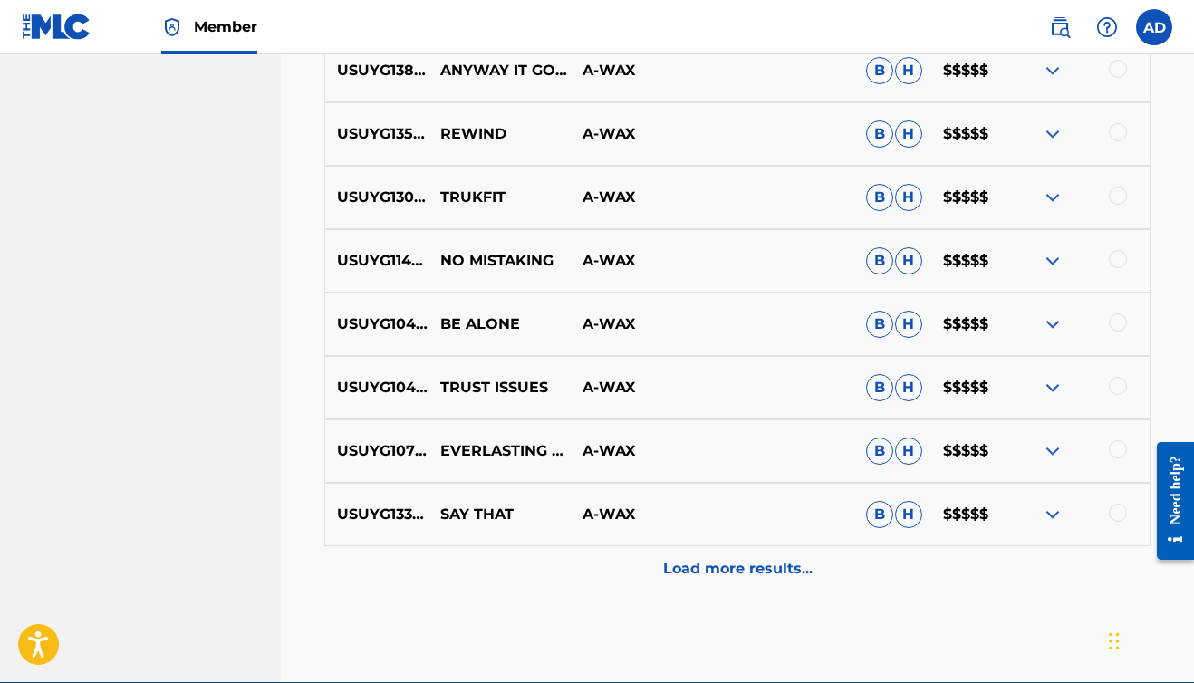
click at [691, 572] on p "Load more results..." at bounding box center [737, 569] width 149 height 22
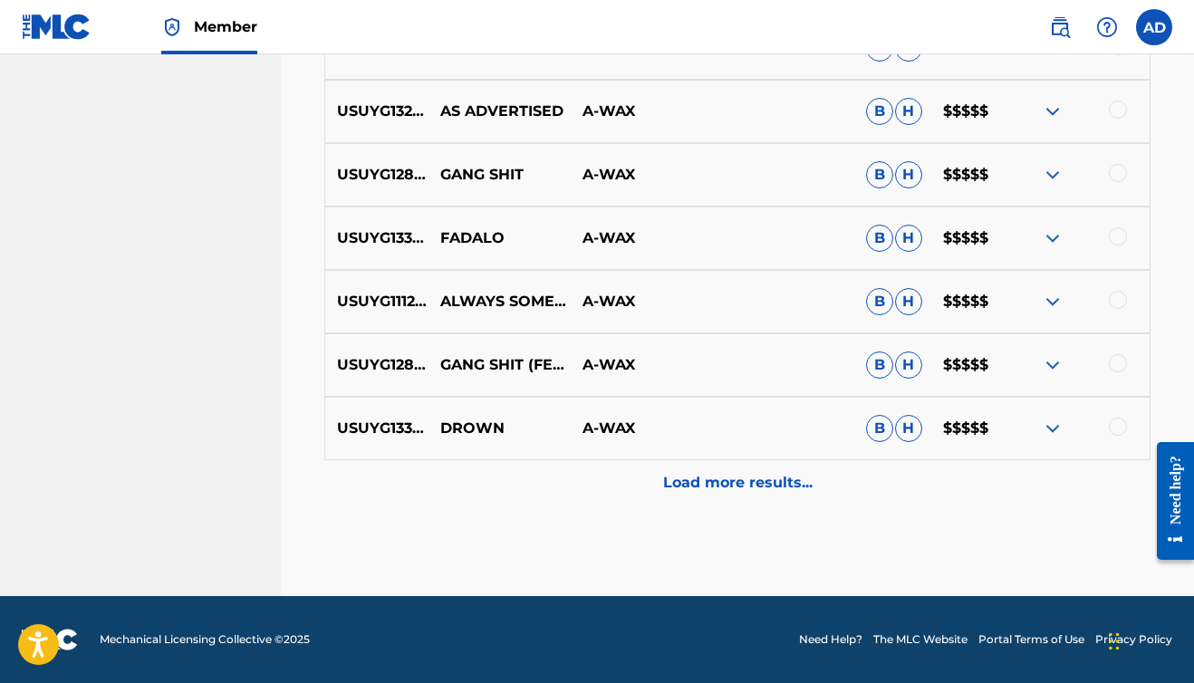
scroll to position [2975, 0]
click at [727, 487] on p "Load more results..." at bounding box center [737, 483] width 149 height 22
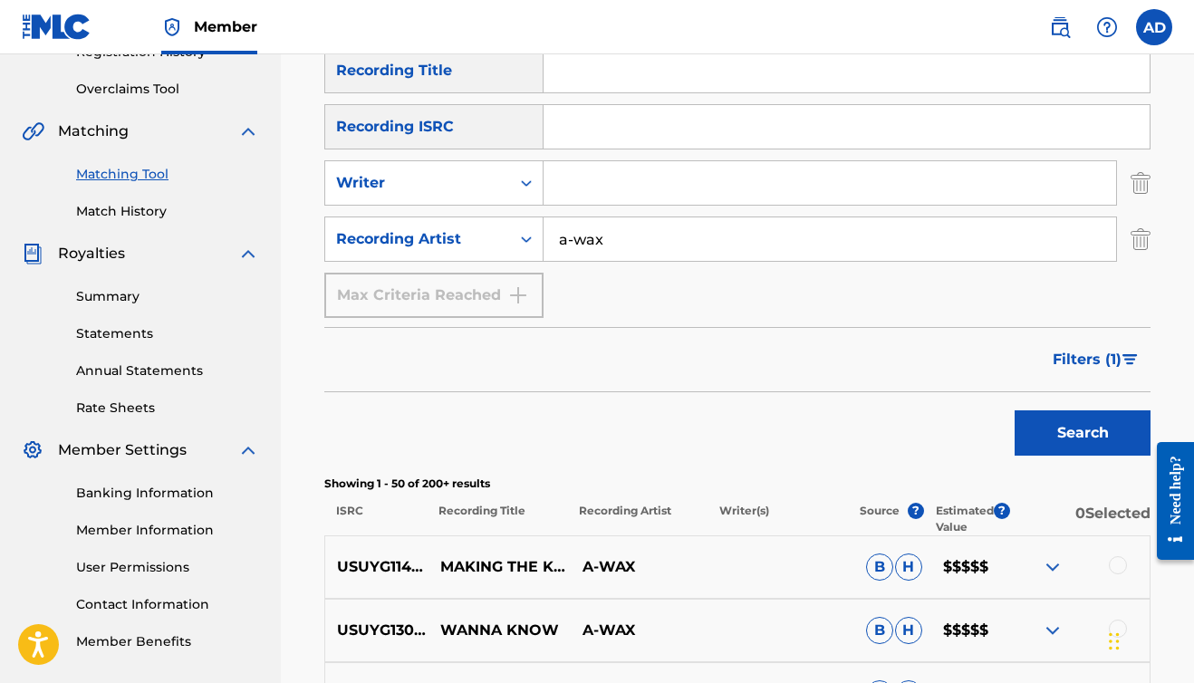
scroll to position [364, 0]
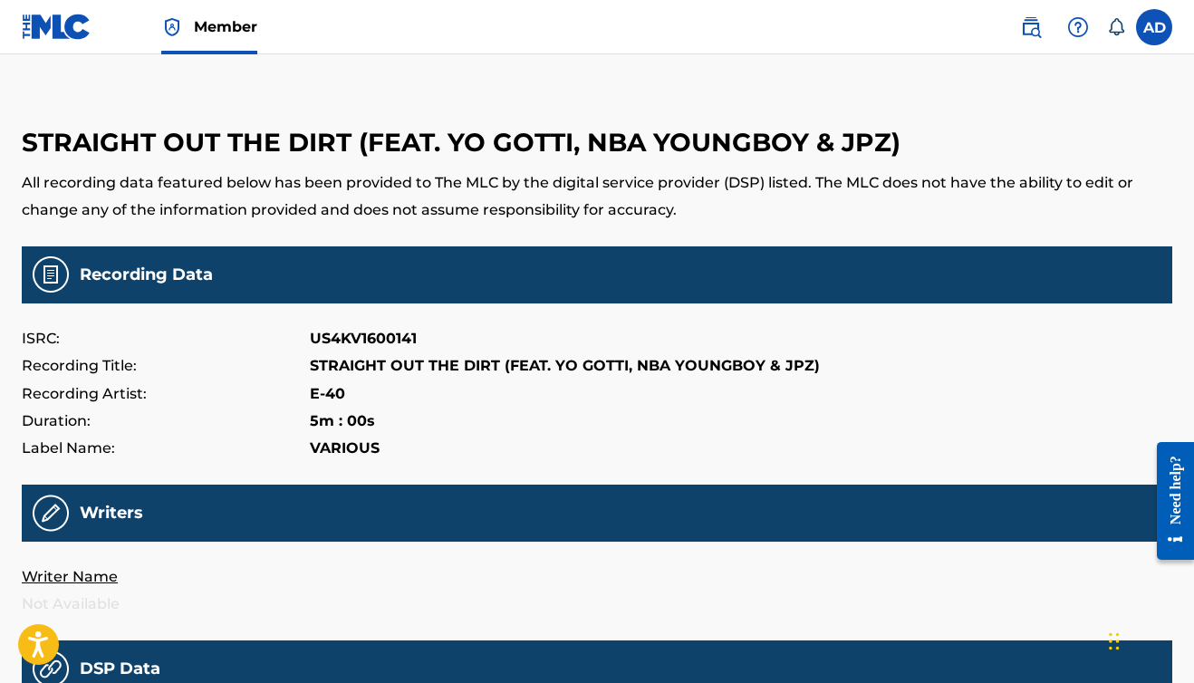
scroll to position [5, 0]
